Goal: Transaction & Acquisition: Purchase product/service

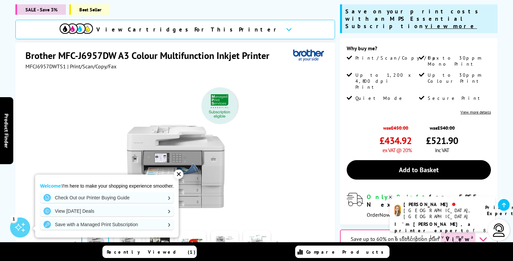
click at [222, 28] on span "View Cartridges For This Printer" at bounding box center [188, 29] width 184 height 7
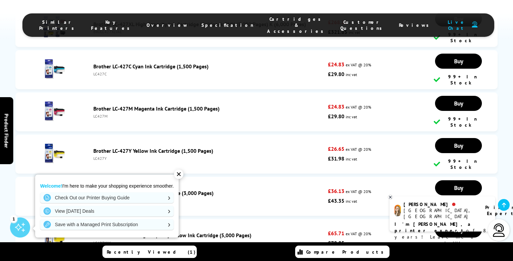
scroll to position [2382, 0]
click at [180, 172] on div "✕" at bounding box center [178, 173] width 9 height 9
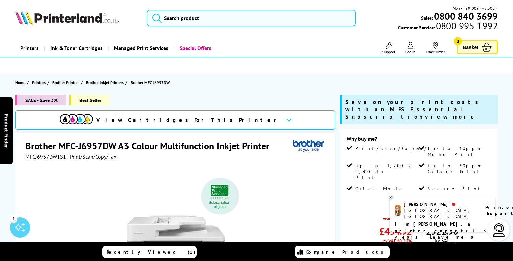
scroll to position [0, 0]
click at [391, 196] on icon at bounding box center [391, 197] width 4 height 5
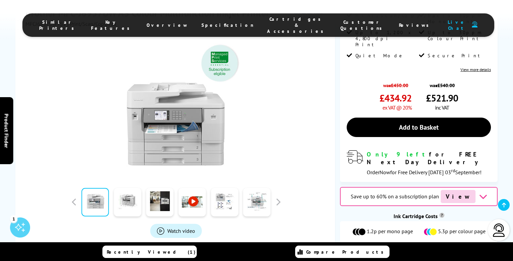
scroll to position [124, 0]
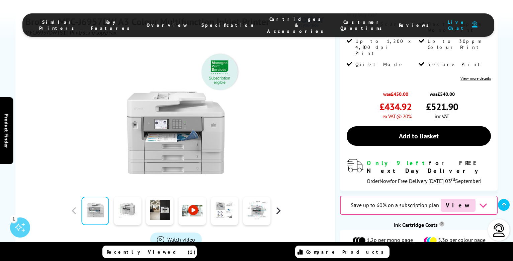
click at [279, 209] on button "button" at bounding box center [278, 211] width 10 height 10
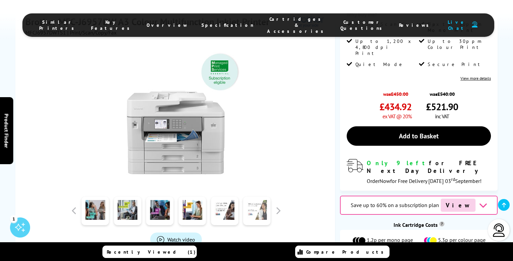
click at [259, 214] on link at bounding box center [257, 211] width 27 height 28
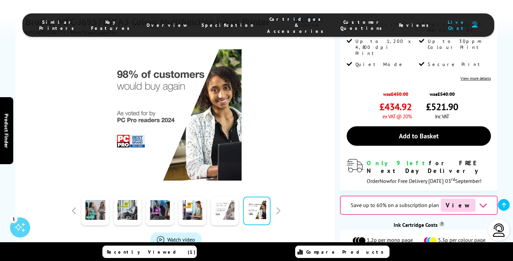
click at [232, 212] on link at bounding box center [224, 211] width 27 height 28
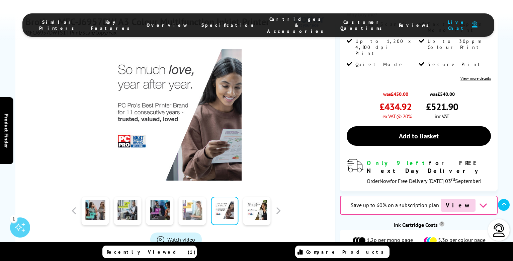
click at [190, 203] on link at bounding box center [192, 211] width 27 height 28
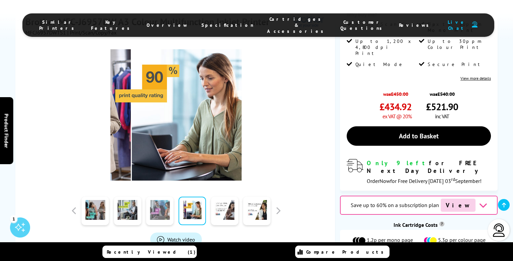
click at [164, 202] on link at bounding box center [159, 211] width 27 height 28
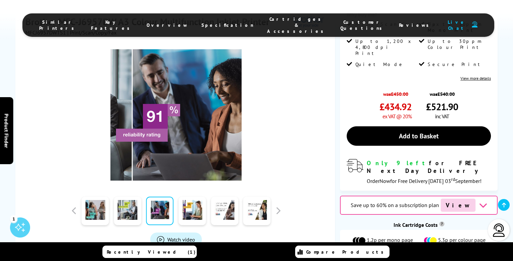
click at [144, 201] on div at bounding box center [160, 210] width 32 height 33
click at [125, 201] on link at bounding box center [127, 211] width 27 height 28
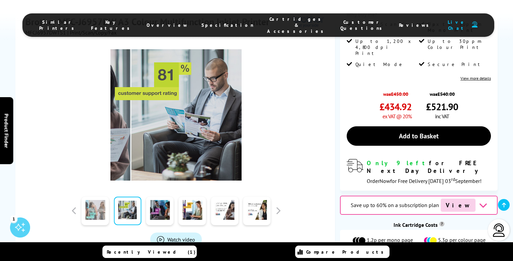
click at [102, 203] on link at bounding box center [95, 211] width 27 height 28
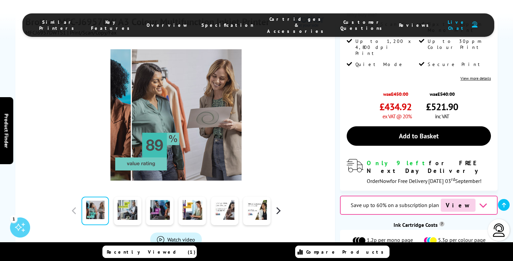
click at [276, 211] on button "button" at bounding box center [278, 211] width 10 height 10
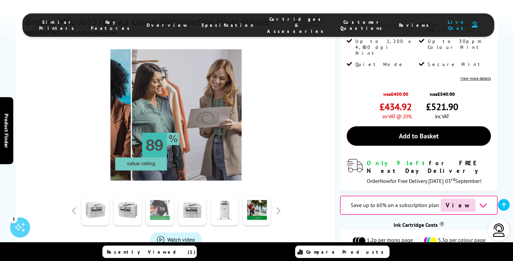
click at [164, 210] on link at bounding box center [159, 211] width 27 height 28
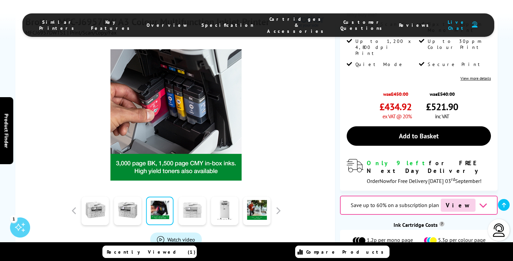
click at [187, 211] on link at bounding box center [192, 211] width 27 height 28
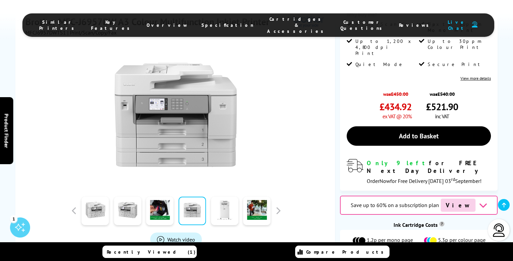
click at [219, 209] on link at bounding box center [224, 211] width 27 height 28
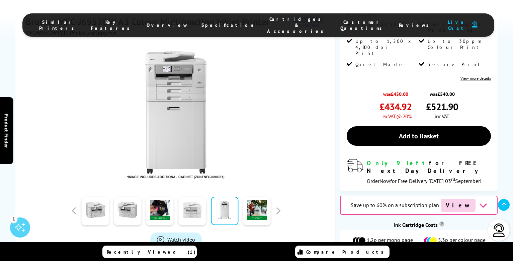
click at [194, 211] on link at bounding box center [192, 211] width 27 height 28
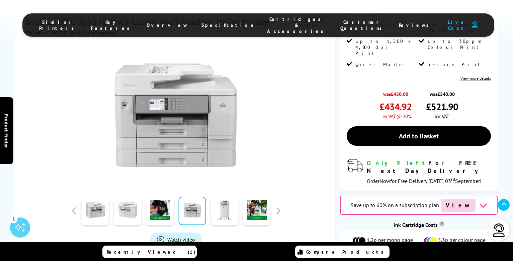
click at [129, 208] on link at bounding box center [127, 211] width 27 height 28
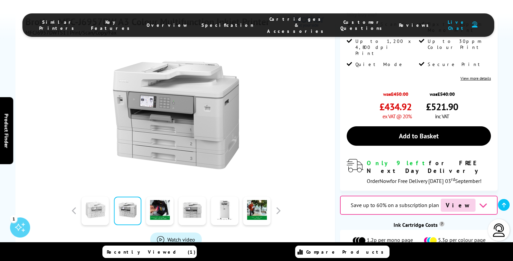
click at [84, 209] on link at bounding box center [95, 211] width 27 height 28
